Goal: Find specific page/section: Find specific page/section

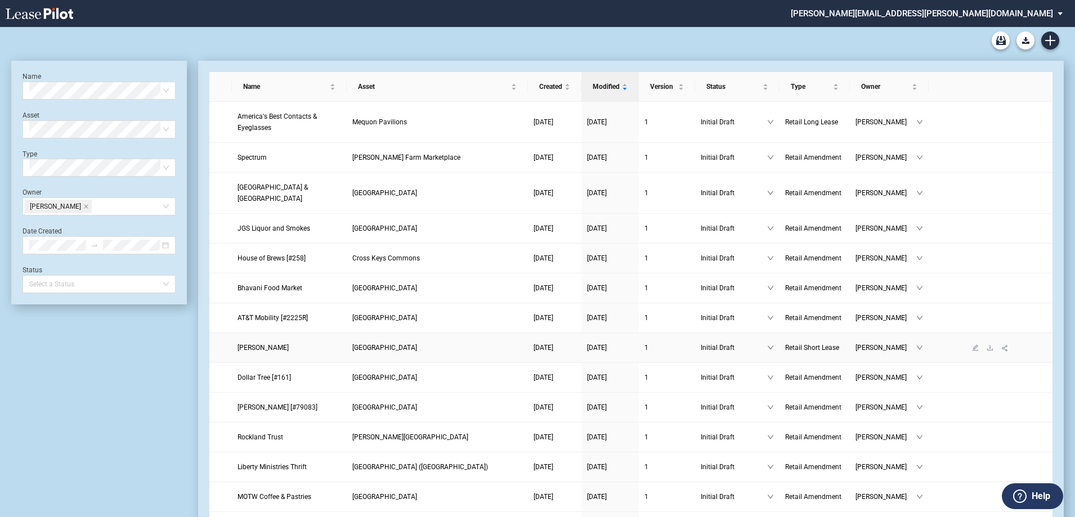
click at [260, 344] on span "Diwan Zane" at bounding box center [263, 348] width 51 height 8
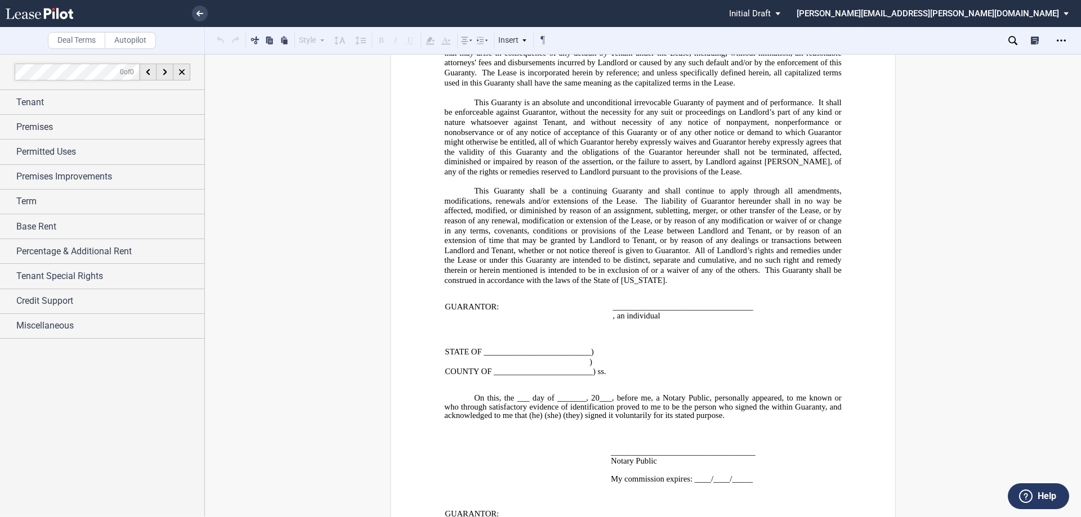
scroll to position [7237, 0]
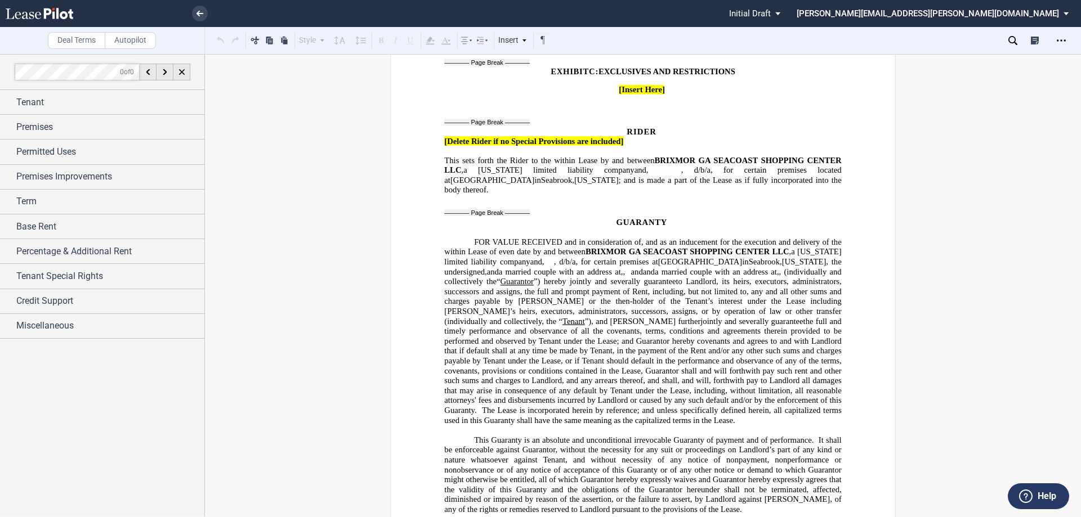
click at [57, 8] on use at bounding box center [40, 13] width 68 height 11
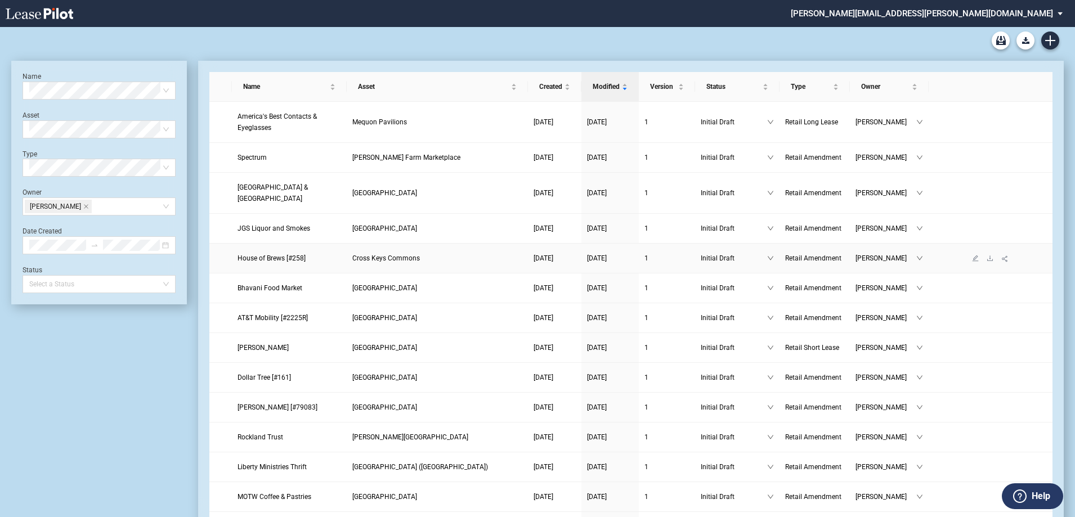
click at [270, 254] on span "House of Brews [#258]" at bounding box center [272, 258] width 68 height 8
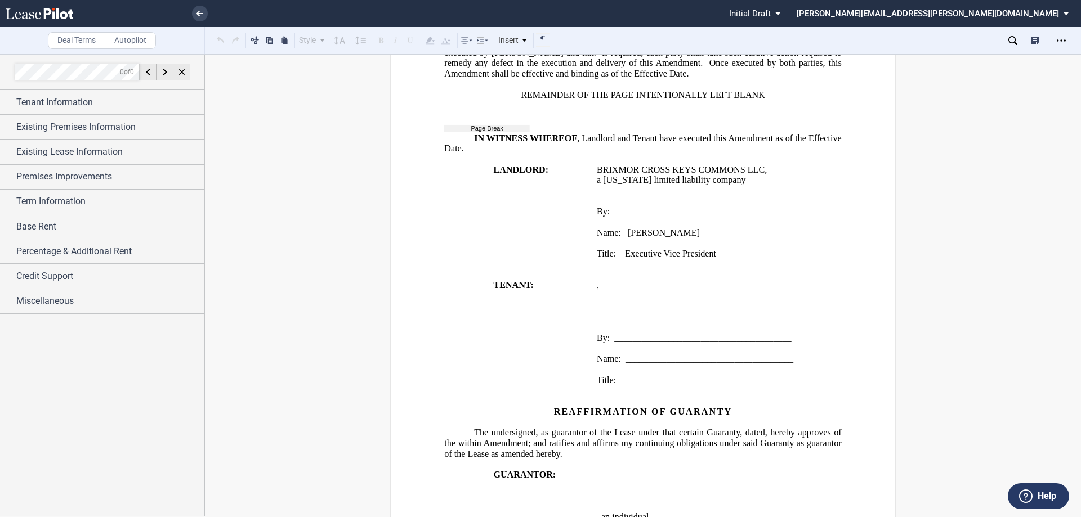
scroll to position [1691, 0]
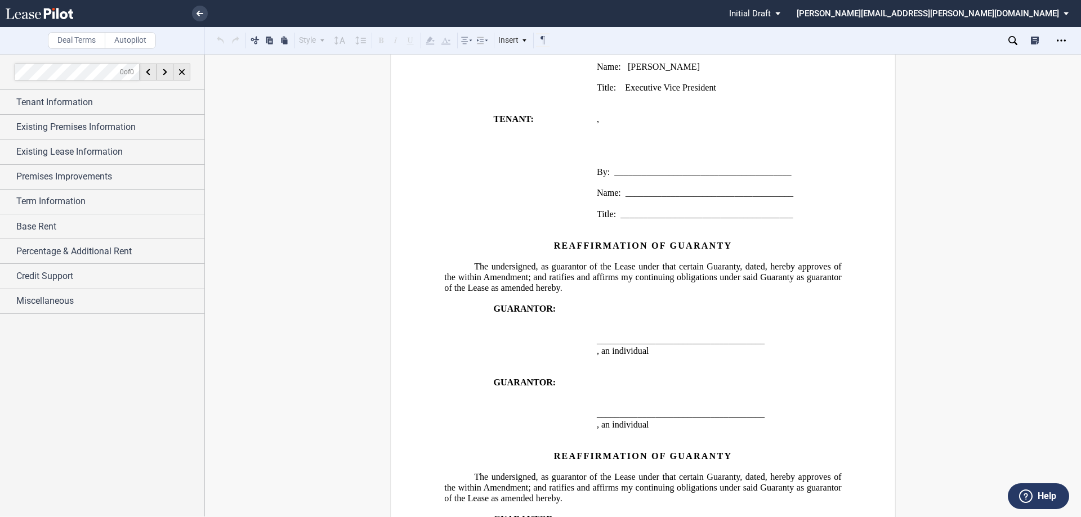
click at [54, 14] on use at bounding box center [40, 13] width 68 height 11
